Goal: Find specific page/section: Find specific page/section

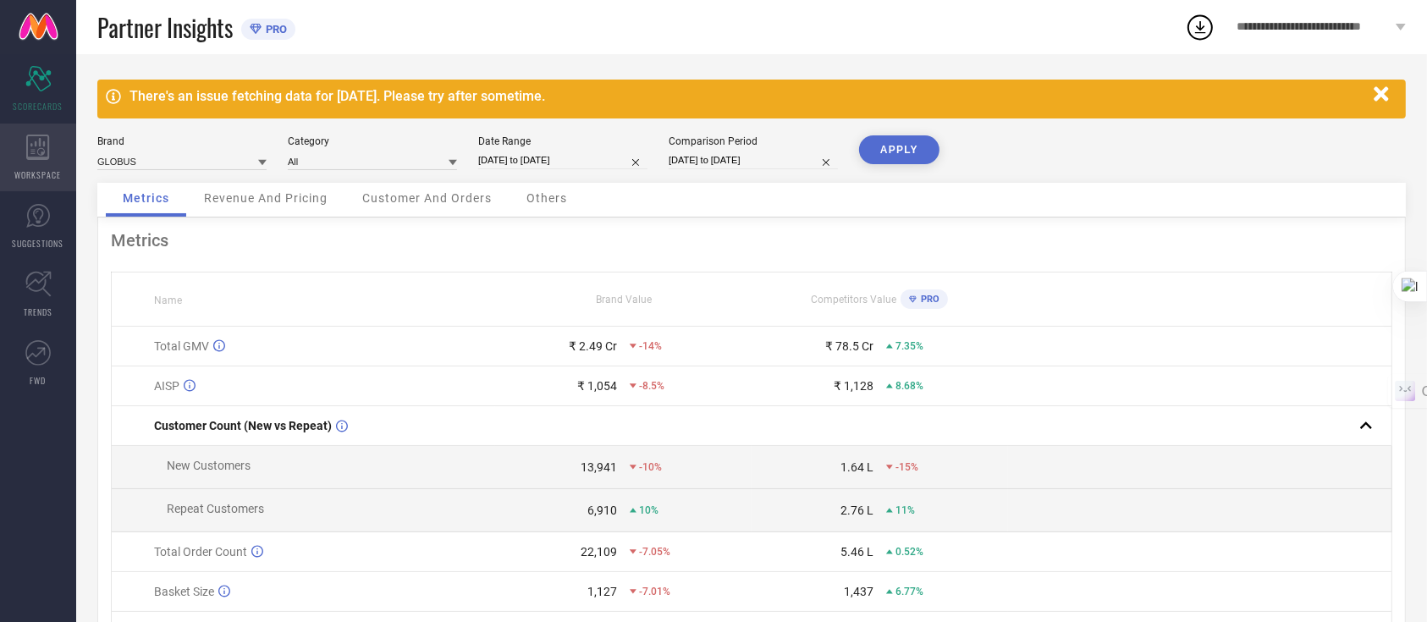
click at [47, 159] on div "WORKSPACE" at bounding box center [38, 158] width 76 height 68
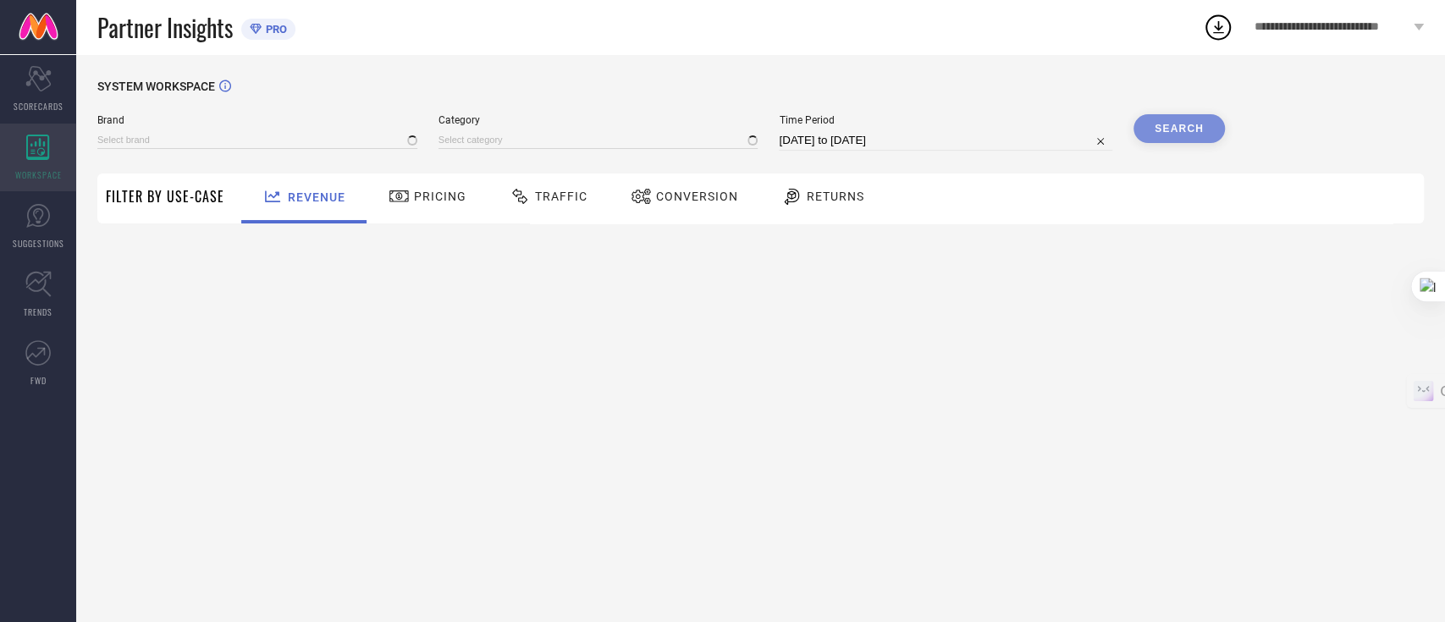
type input "GLOBUS"
type input "All"
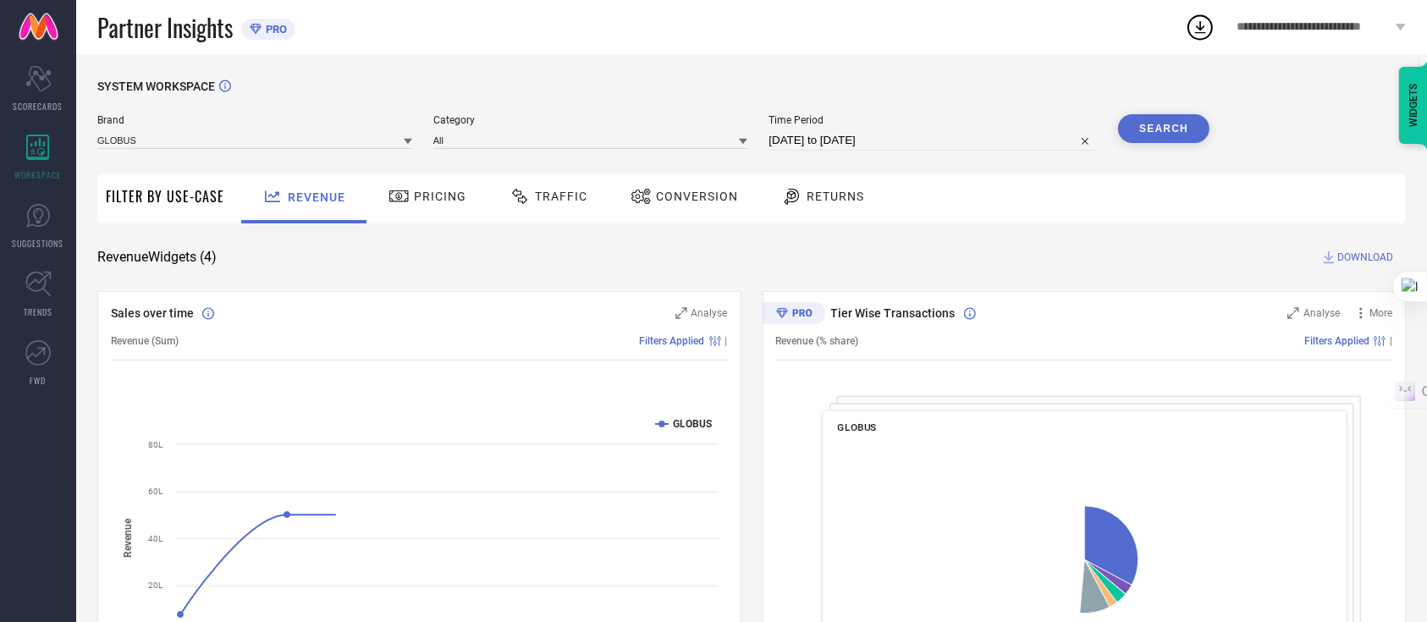
click at [547, 190] on span "Traffic" at bounding box center [561, 197] width 52 height 14
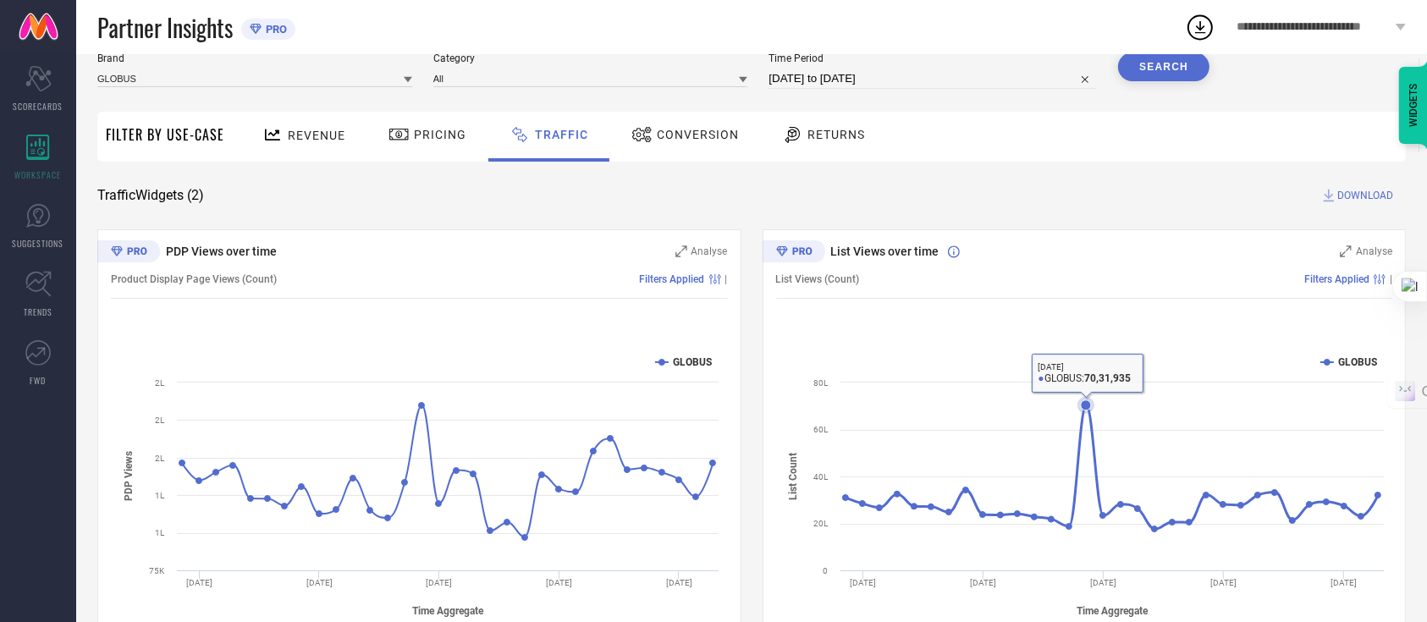
scroll to position [63, 0]
